Goal: Task Accomplishment & Management: Manage account settings

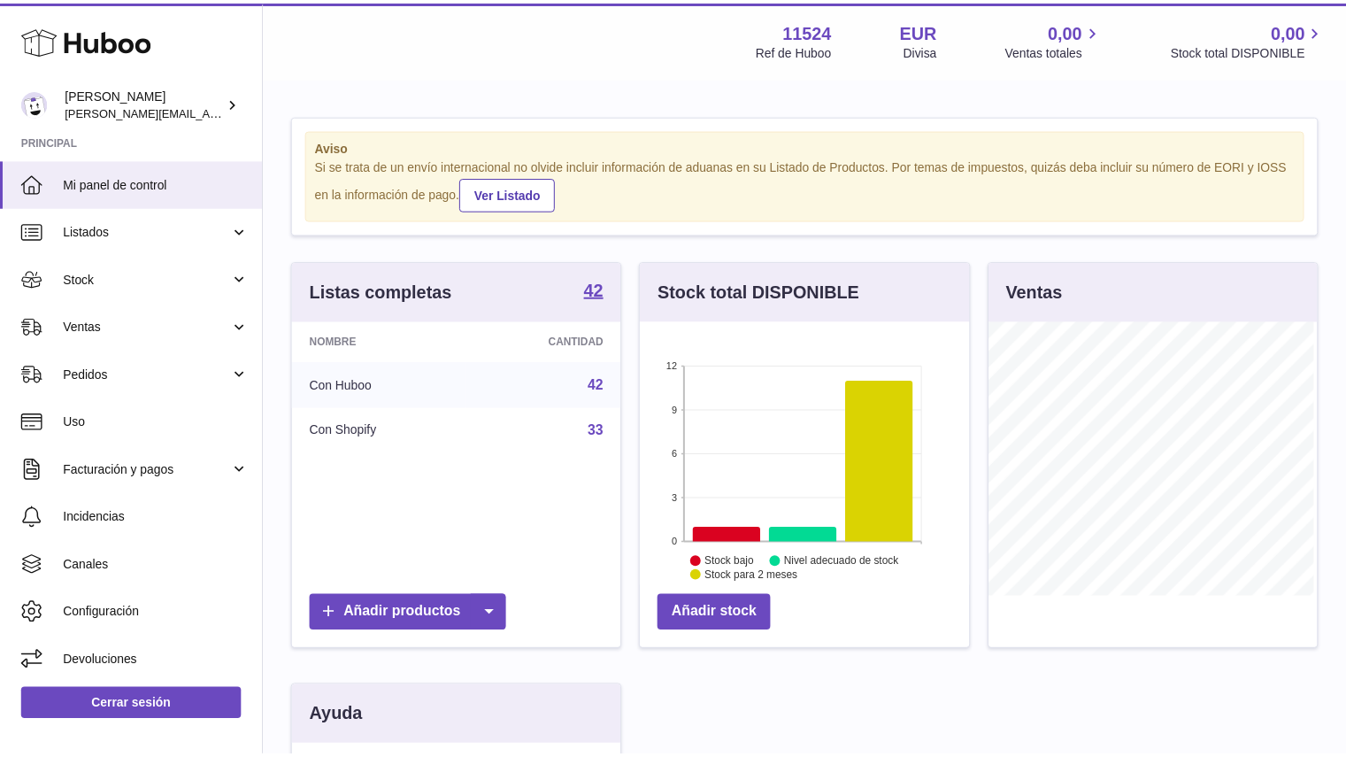
scroll to position [276, 333]
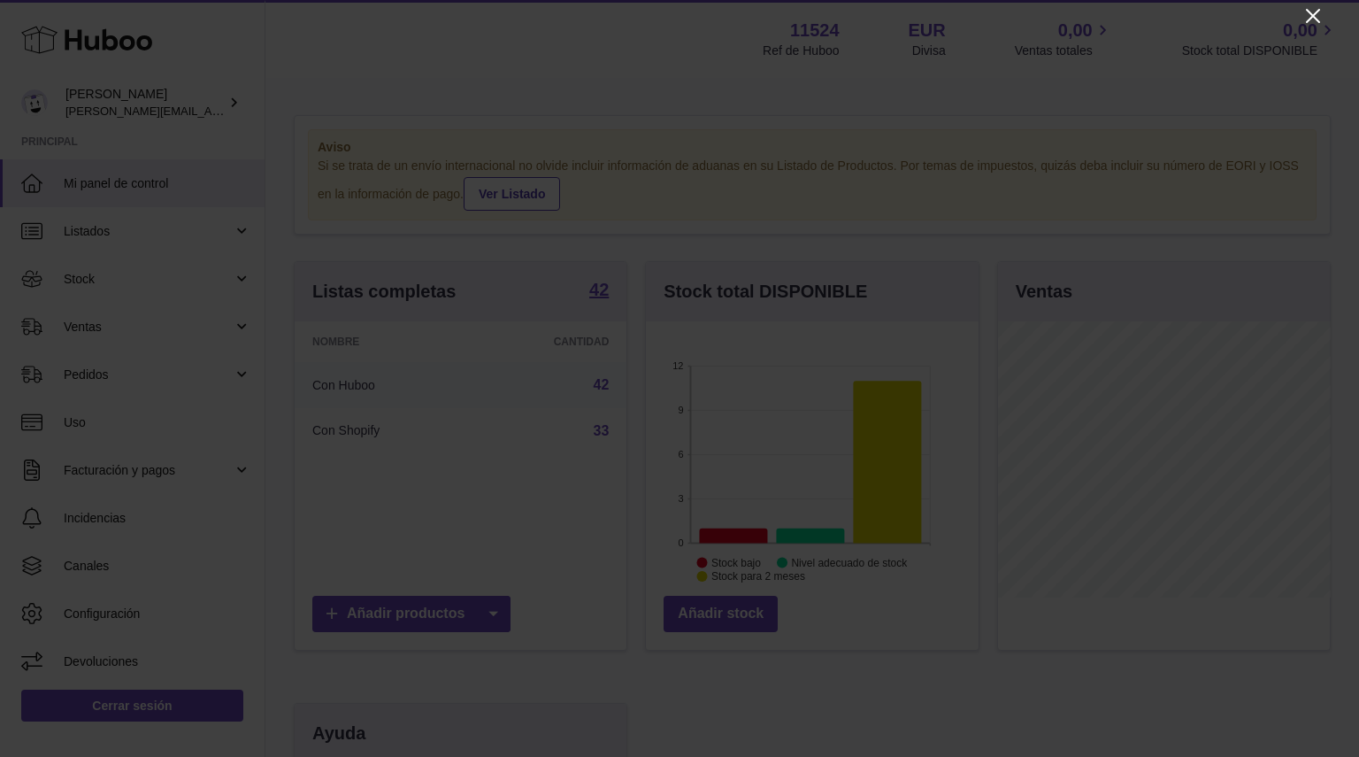
click at [1315, 12] on icon "Close" at bounding box center [1313, 15] width 21 height 21
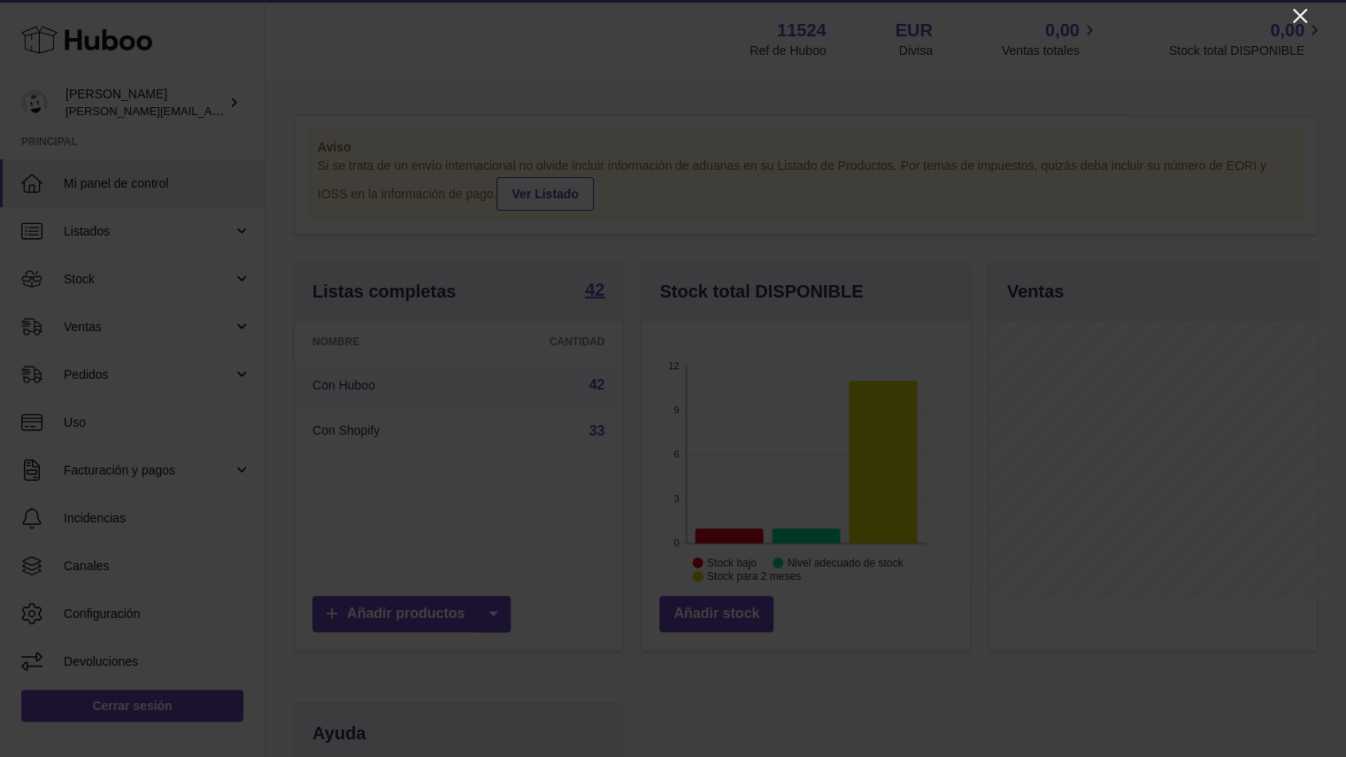
scroll to position [884709, 884657]
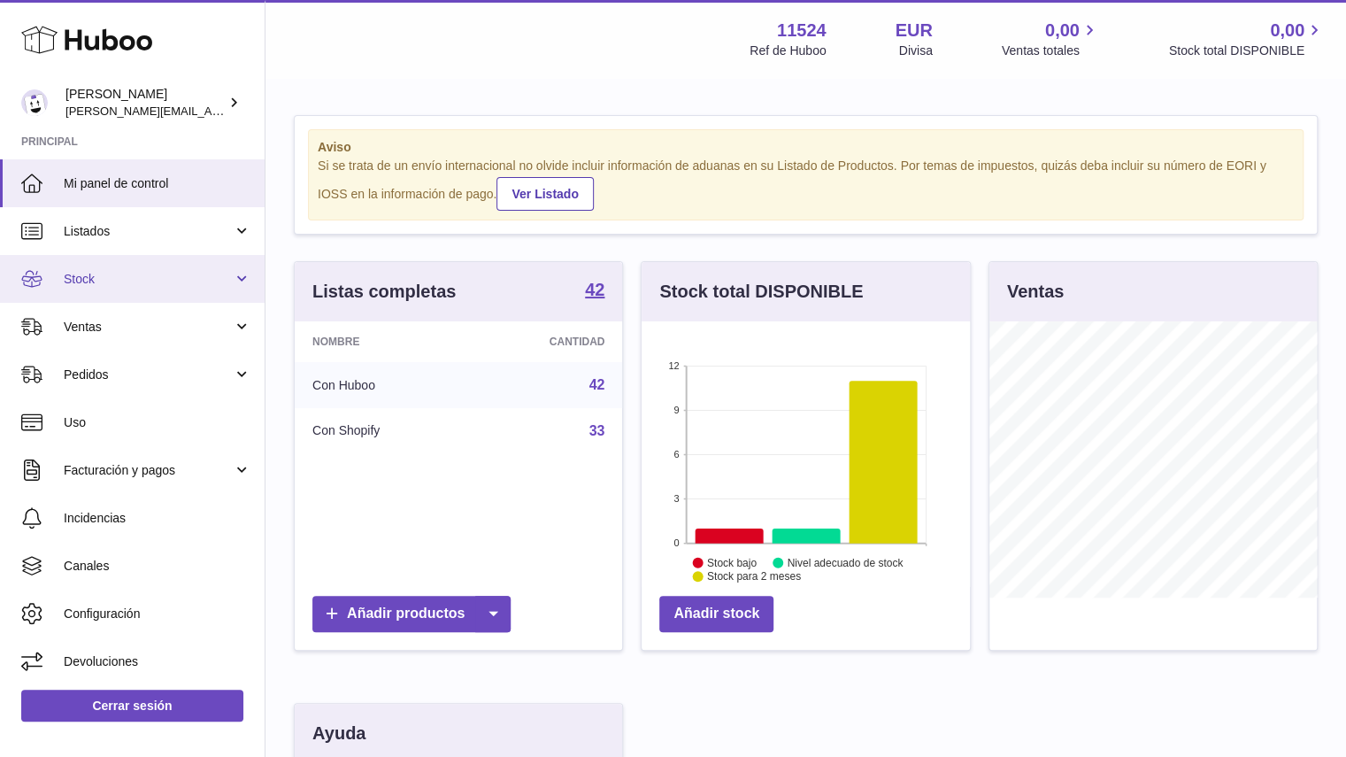
click at [97, 291] on link "Stock" at bounding box center [132, 279] width 265 height 48
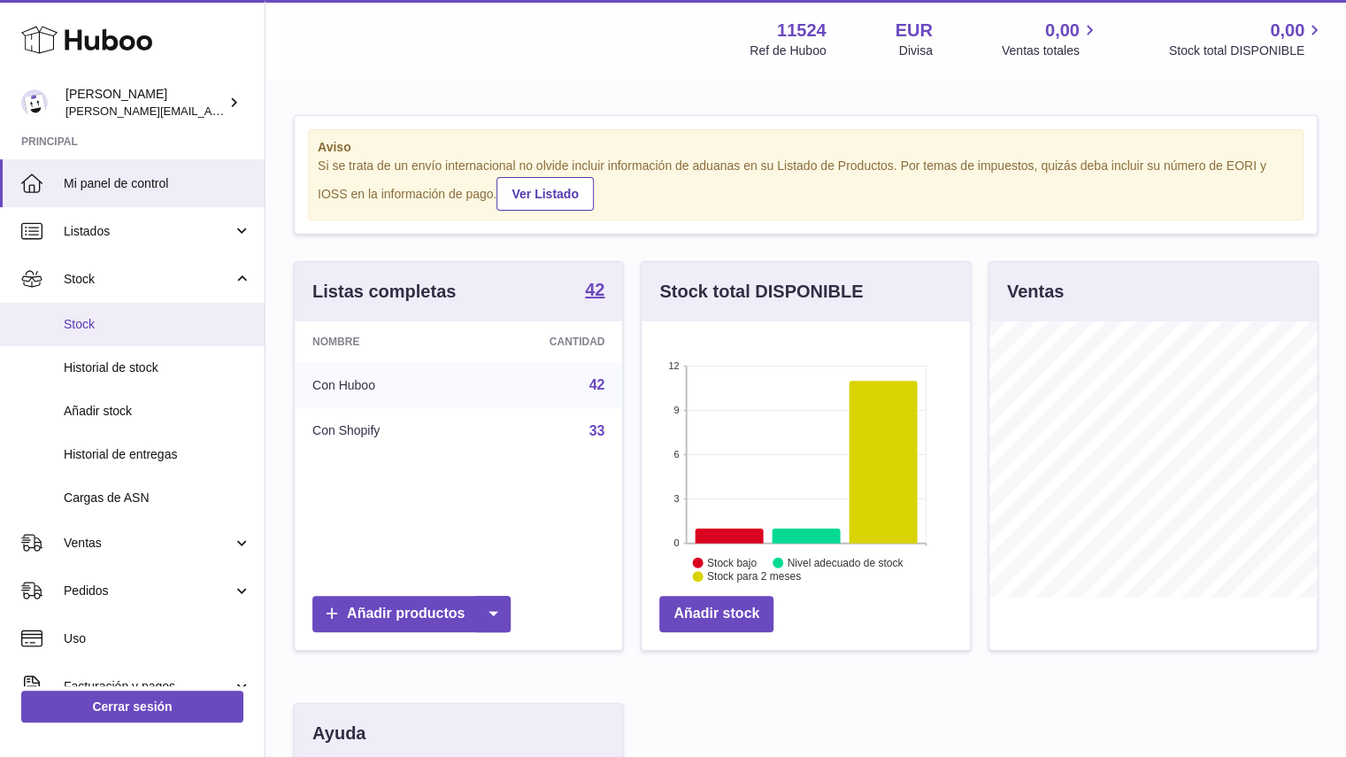
click at [94, 333] on link "Stock" at bounding box center [132, 324] width 265 height 43
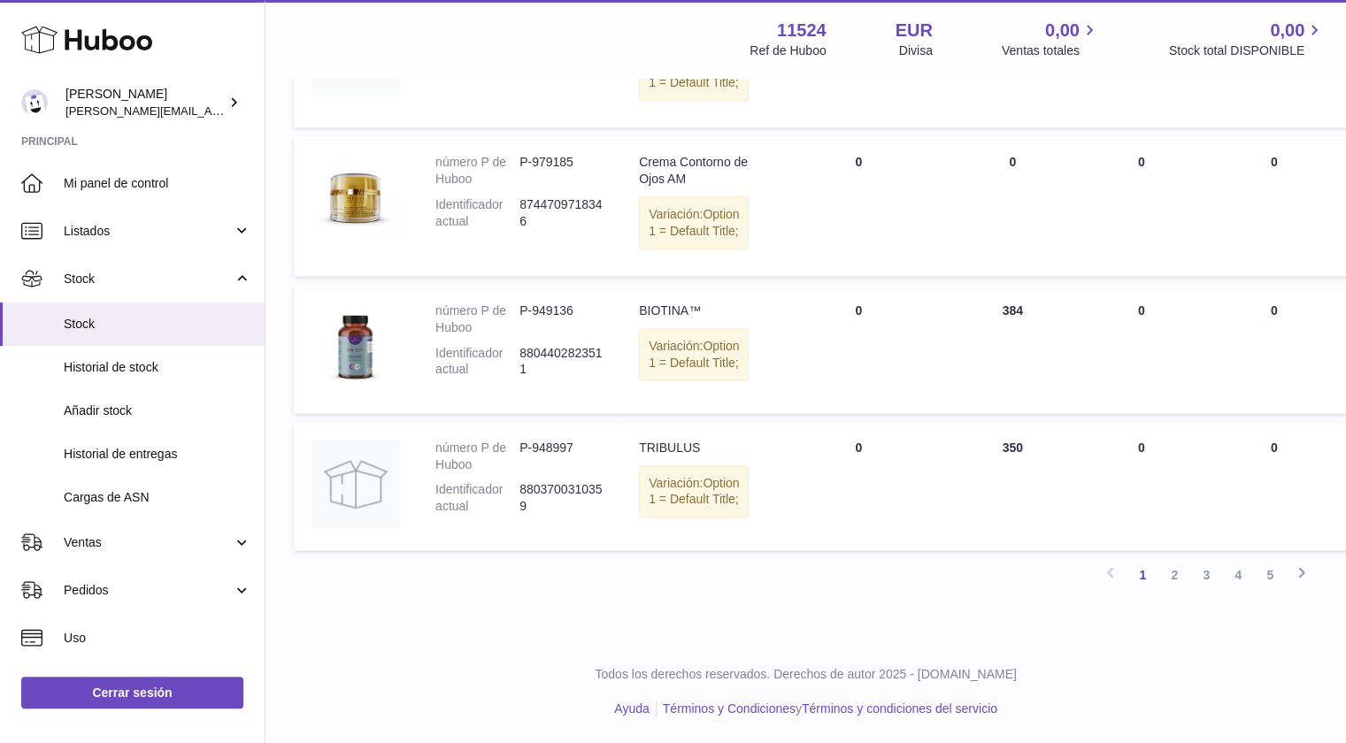
scroll to position [1504, 0]
click at [1174, 584] on link "2" at bounding box center [1174, 575] width 32 height 32
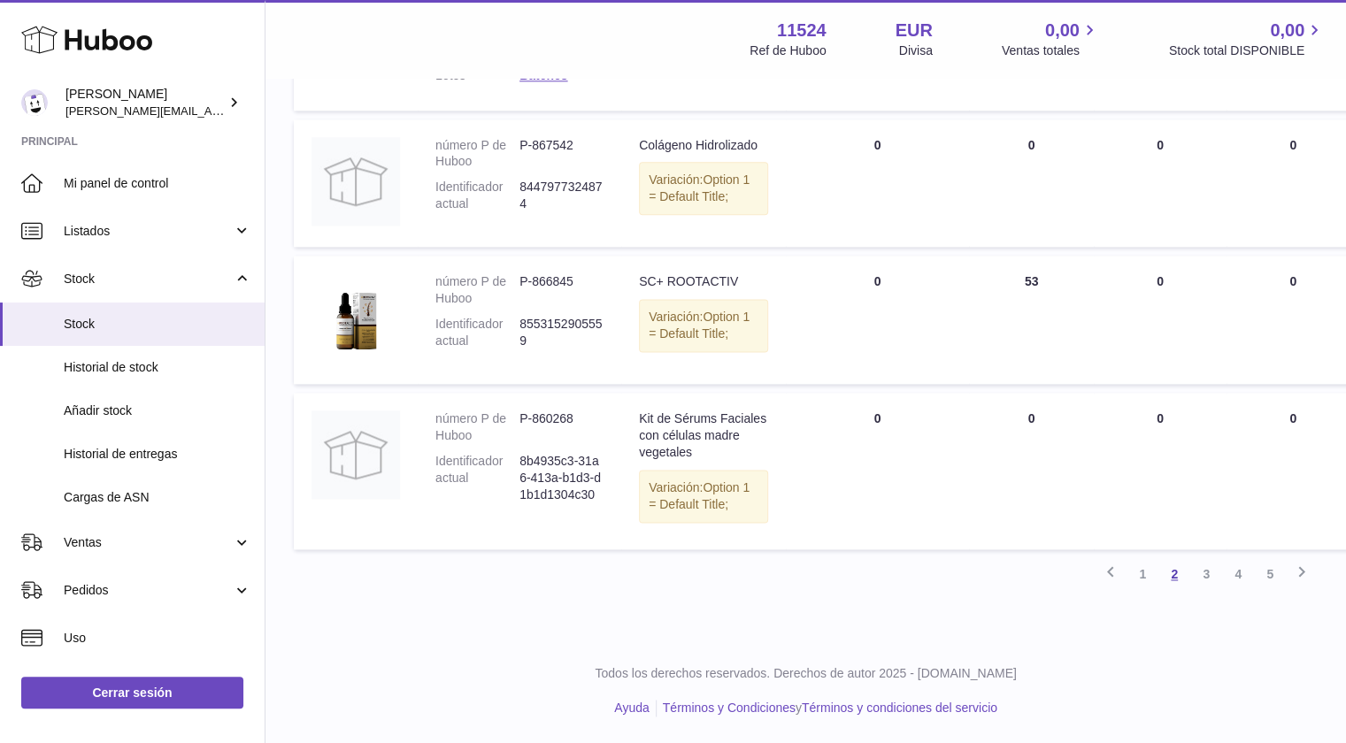
scroll to position [1343, 0]
click at [1204, 590] on link "3" at bounding box center [1206, 574] width 32 height 32
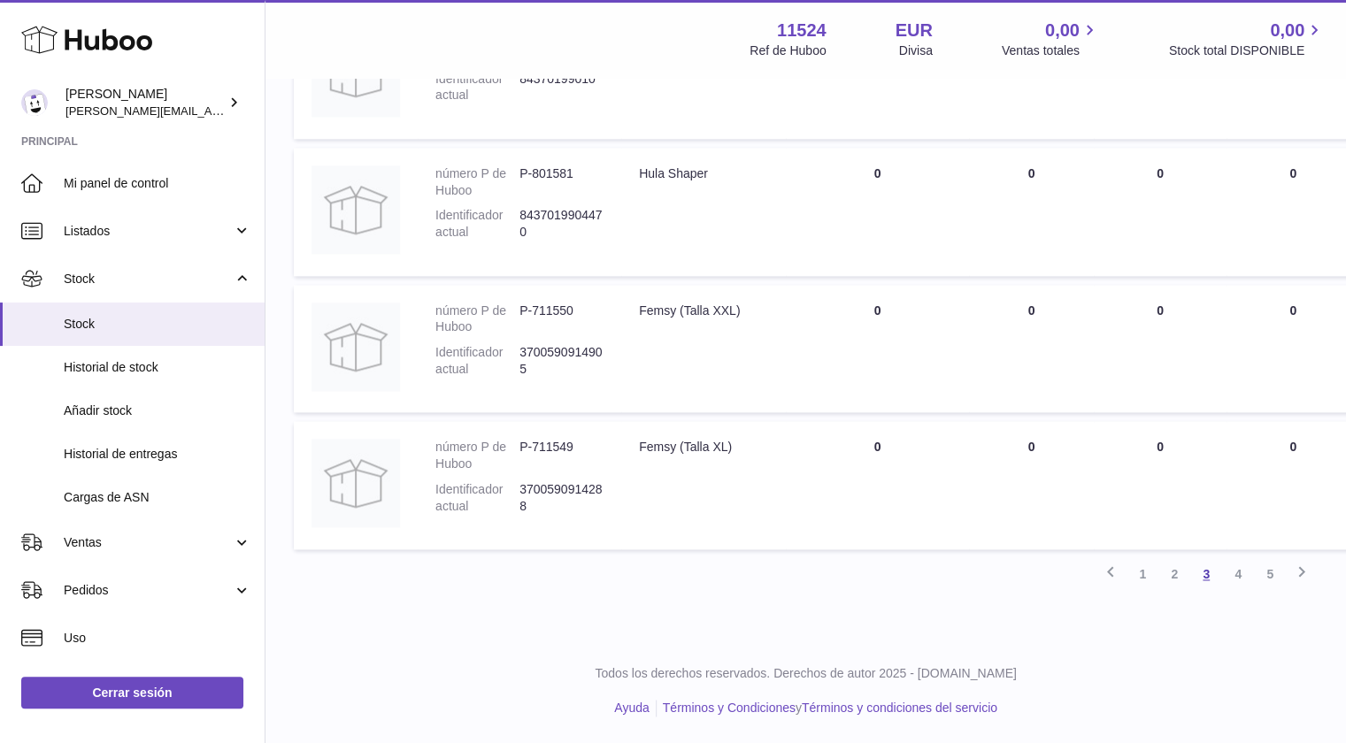
scroll to position [1437, 0]
click at [1307, 583] on icon at bounding box center [1301, 572] width 21 height 22
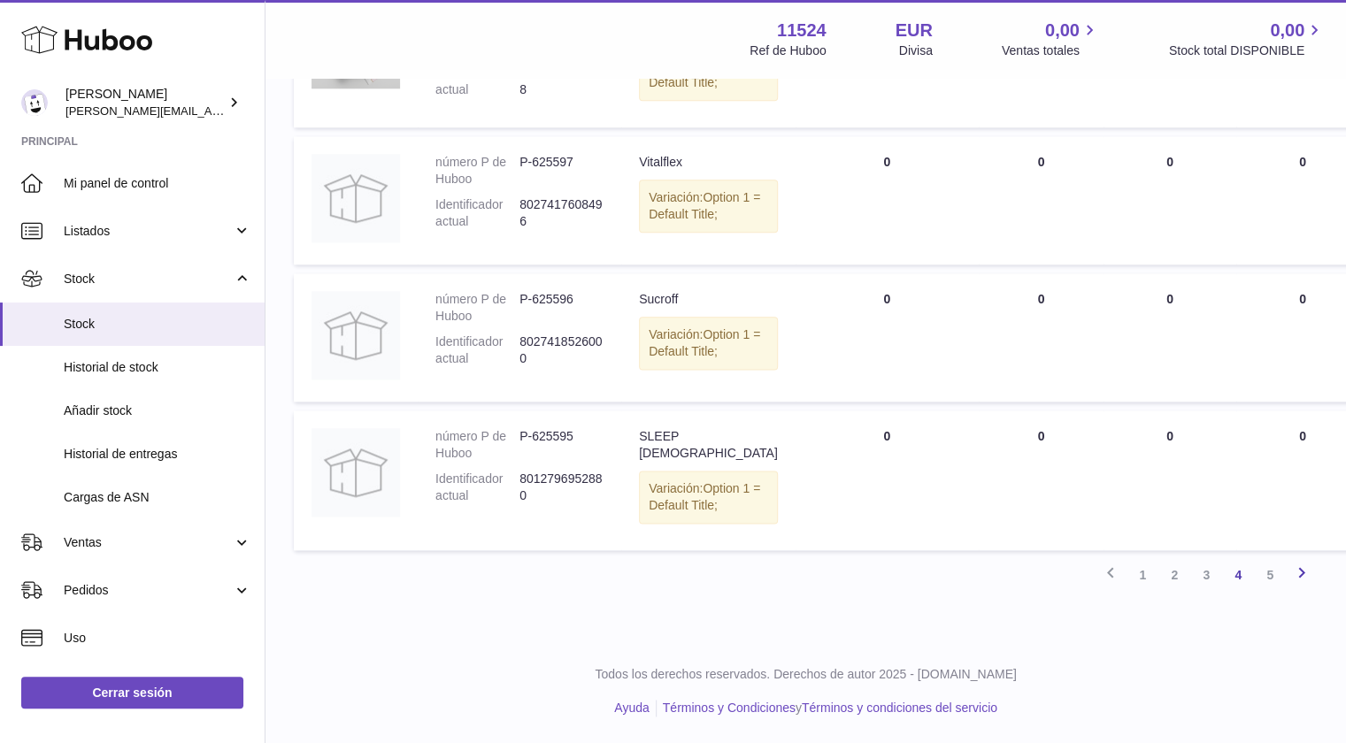
scroll to position [1250, 0]
click at [1312, 584] on link "Siguiente" at bounding box center [1302, 575] width 32 height 32
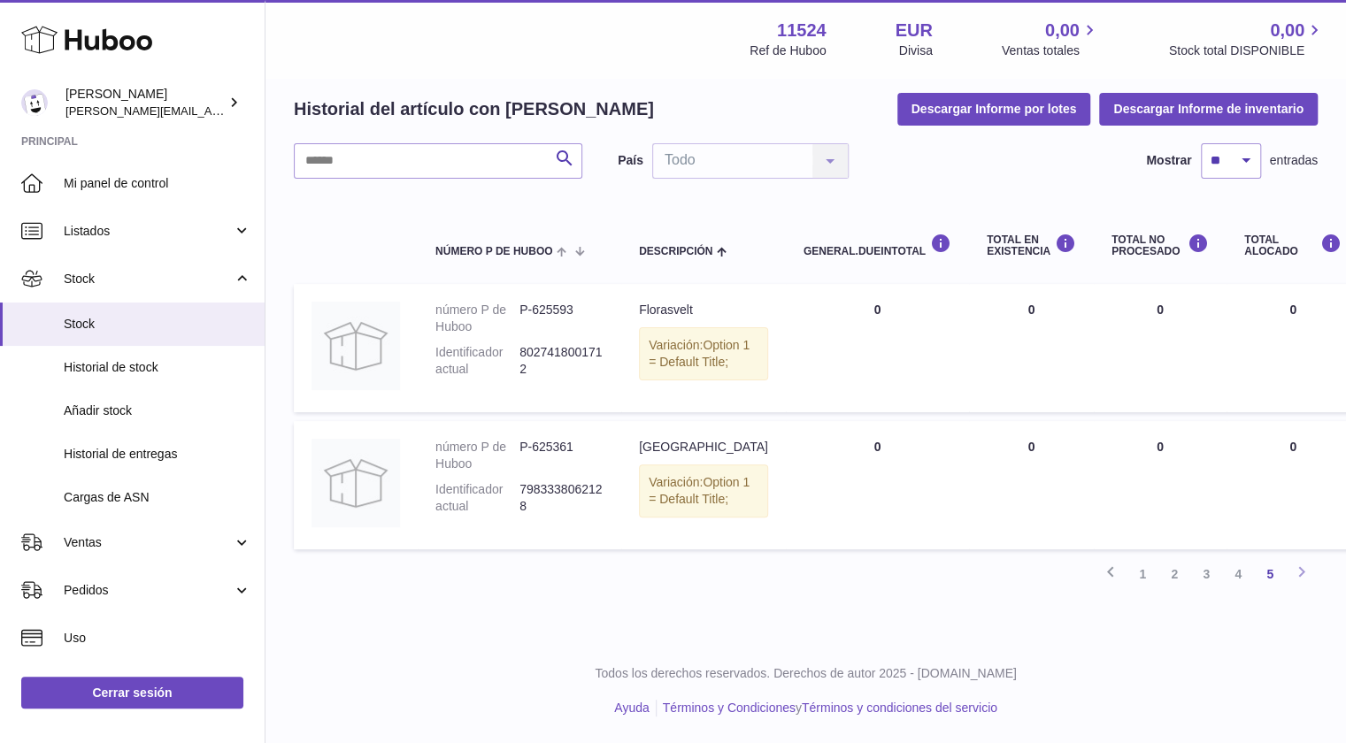
scroll to position [106, 0]
click at [1141, 588] on link "1" at bounding box center [1143, 574] width 32 height 32
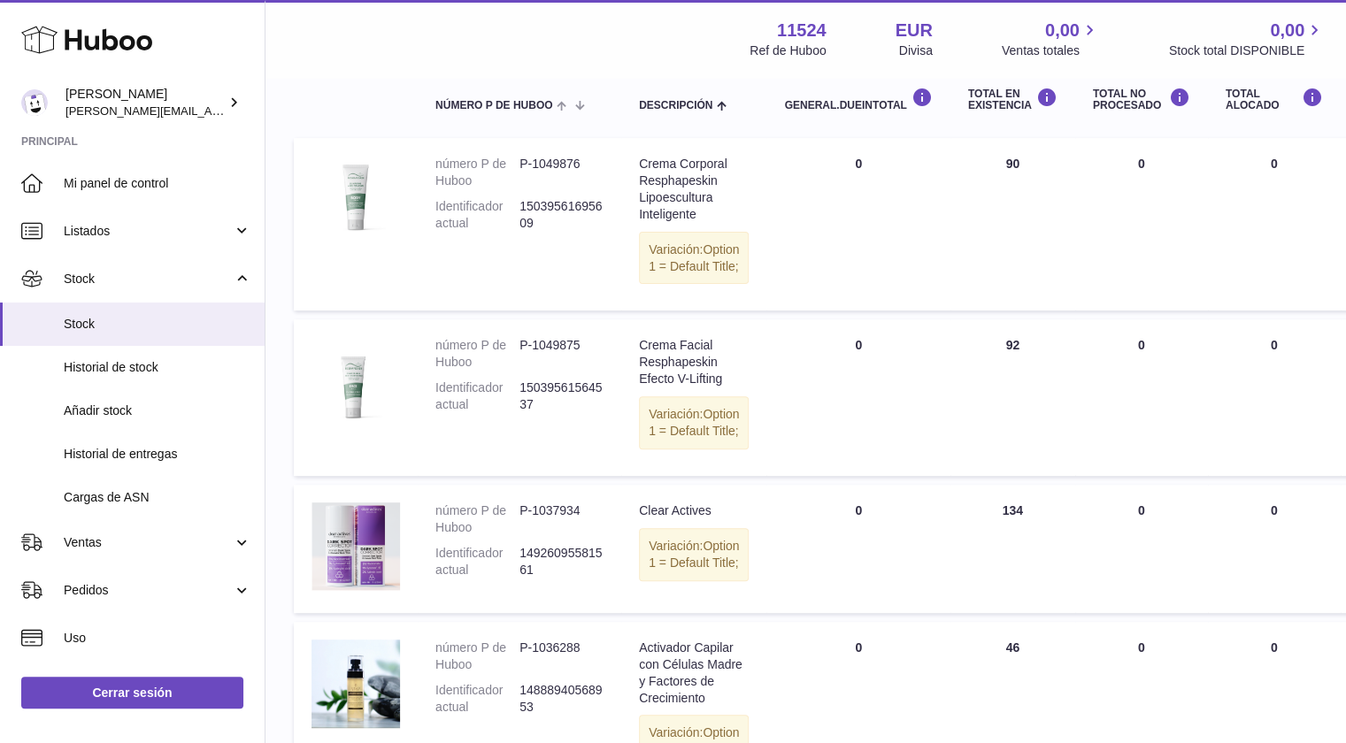
scroll to position [211, 0]
